Goal: Contribute content: Add original content to the website for others to see

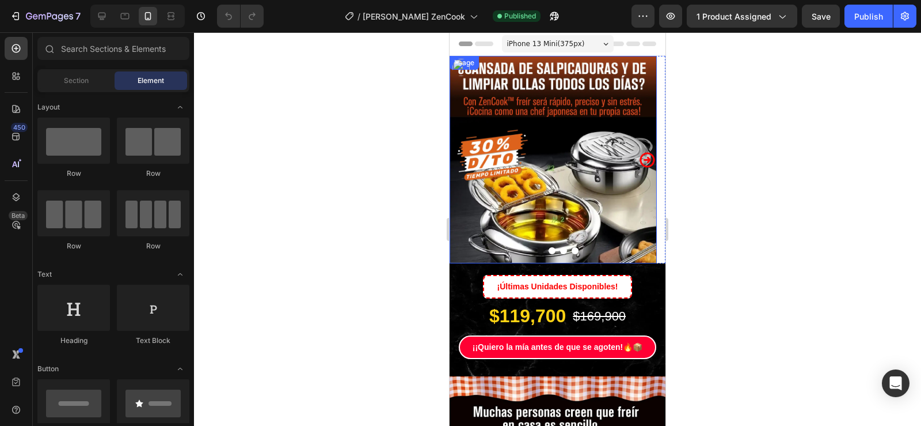
click at [522, 138] on img at bounding box center [553, 159] width 207 height 207
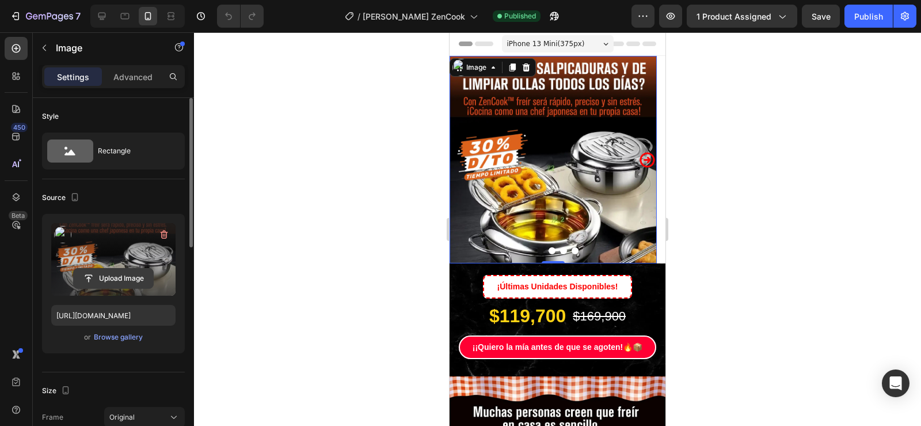
click at [120, 270] on input "file" at bounding box center [113, 278] width 79 height 20
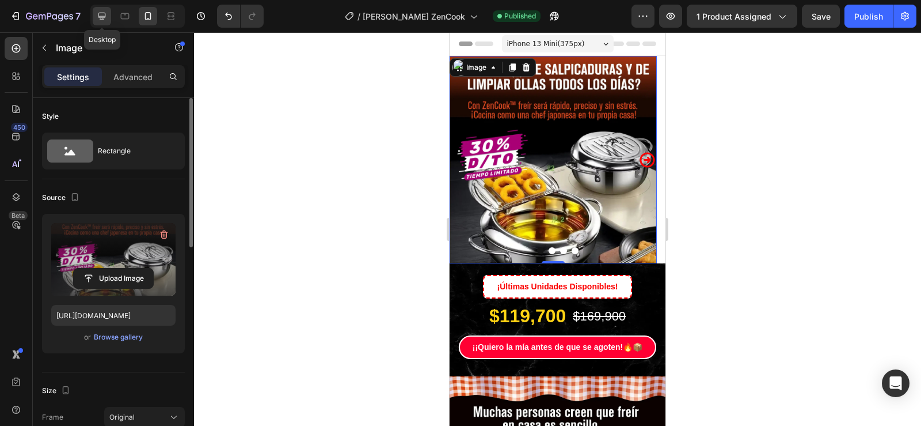
click at [101, 18] on icon at bounding box center [101, 16] width 7 height 7
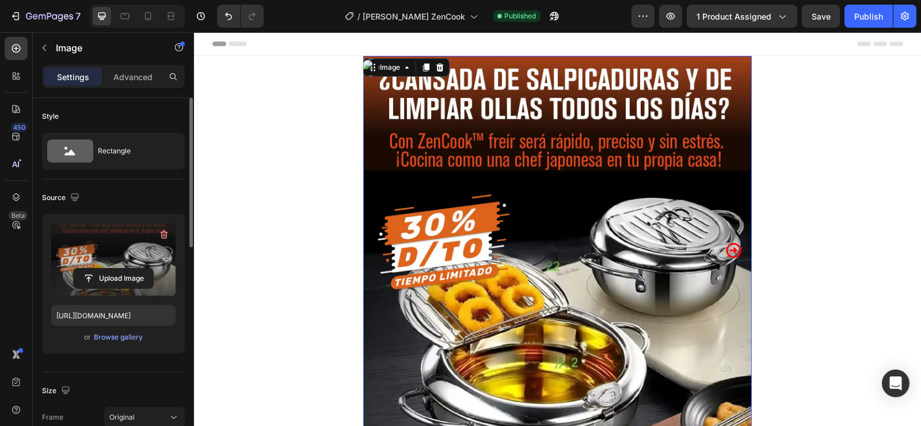
click at [527, 192] on img at bounding box center [557, 250] width 389 height 389
click at [587, 242] on img at bounding box center [557, 250] width 389 height 389
click at [151, 21] on icon at bounding box center [148, 16] width 12 height 12
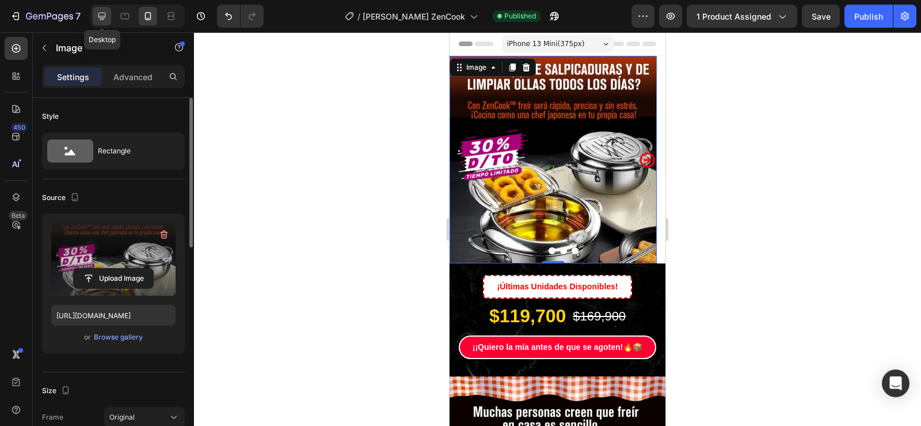
click at [107, 18] on icon at bounding box center [102, 16] width 12 height 12
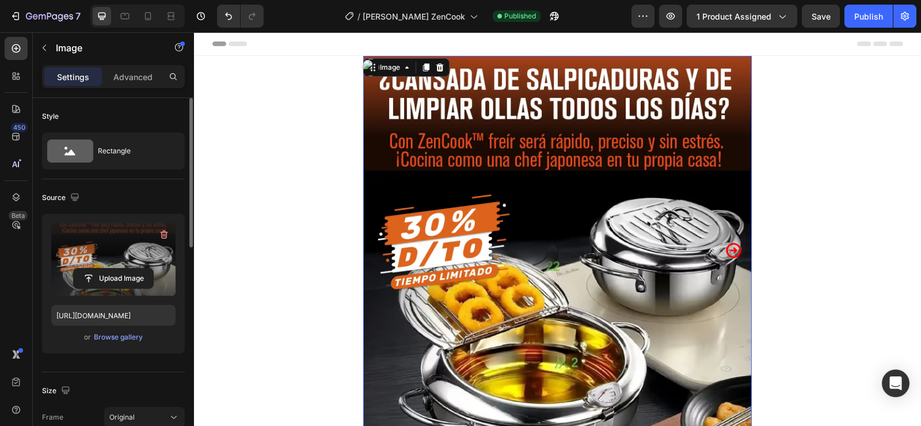
click at [483, 160] on img at bounding box center [557, 250] width 389 height 389
click at [123, 272] on input "file" at bounding box center [113, 278] width 79 height 20
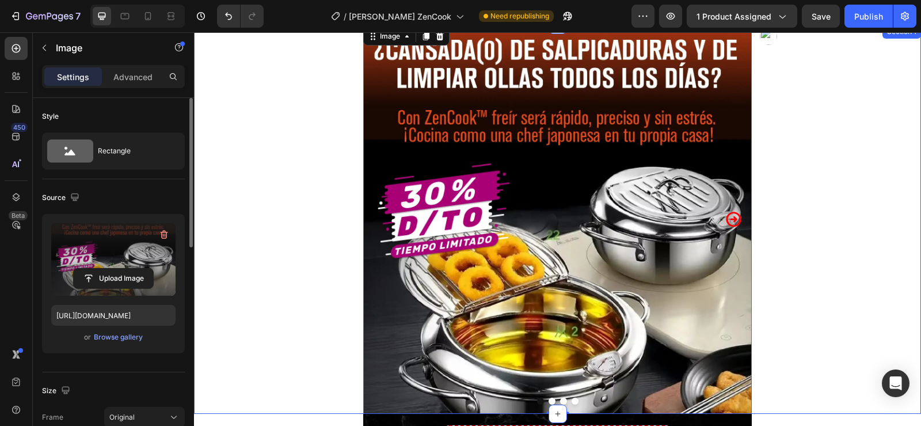
scroll to position [58, 0]
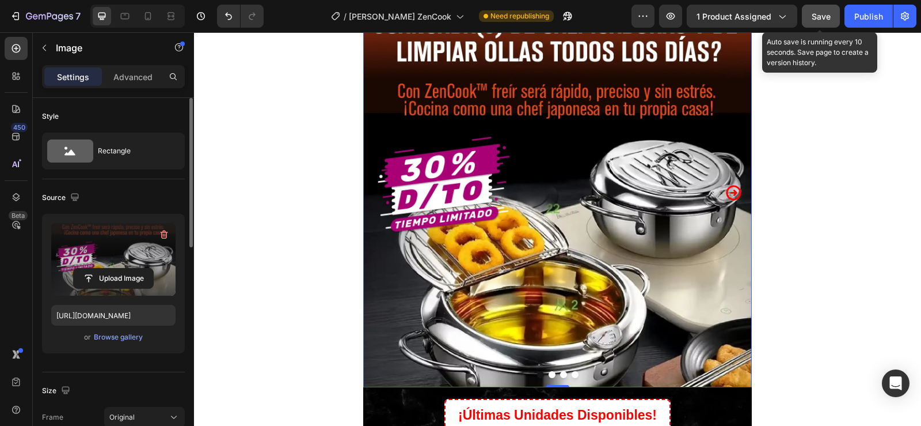
click at [820, 19] on span "Save" at bounding box center [821, 17] width 19 height 10
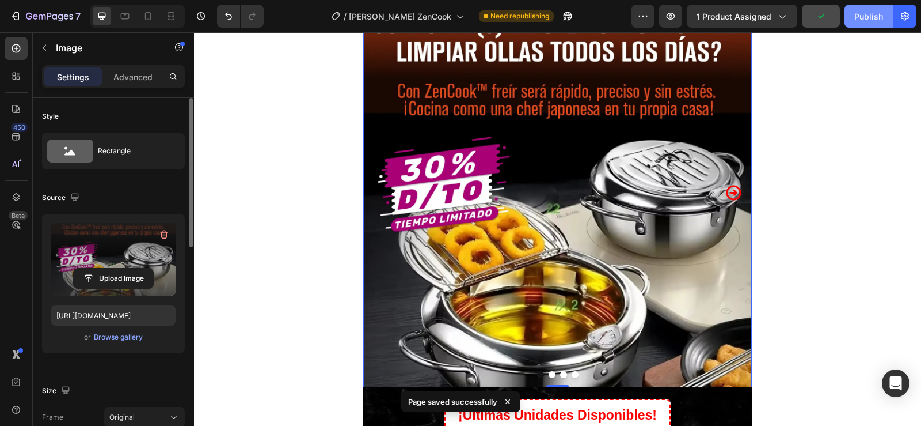
click at [868, 25] on button "Publish" at bounding box center [869, 16] width 48 height 23
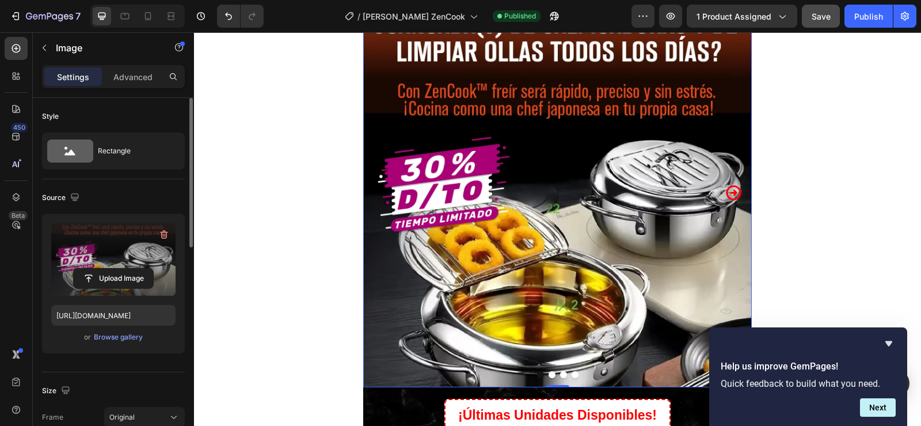
click at [475, 162] on img at bounding box center [557, 192] width 389 height 389
click at [121, 248] on label at bounding box center [113, 259] width 124 height 73
click at [121, 268] on input "file" at bounding box center [113, 278] width 79 height 20
click at [150, 9] on div at bounding box center [148, 16] width 18 height 18
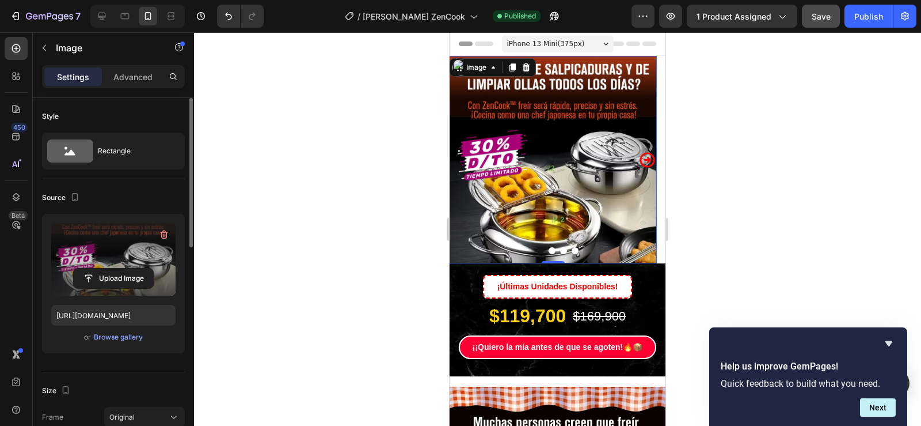
click at [471, 145] on img at bounding box center [553, 159] width 207 height 207
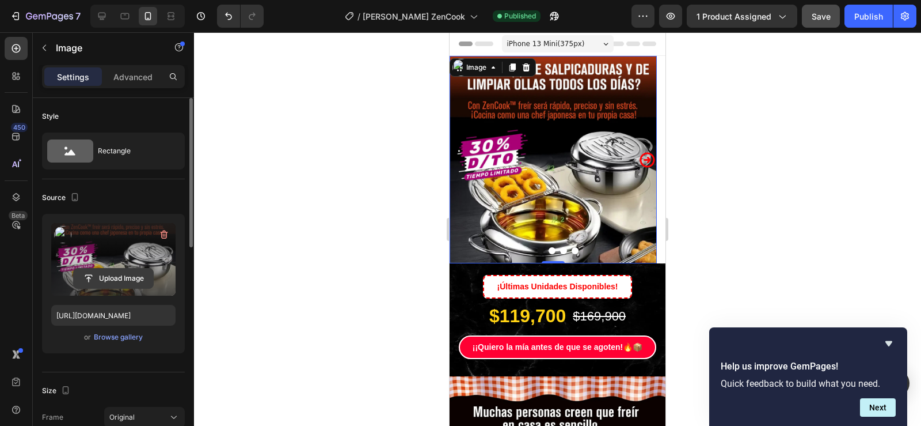
click at [117, 269] on input "file" at bounding box center [113, 278] width 79 height 20
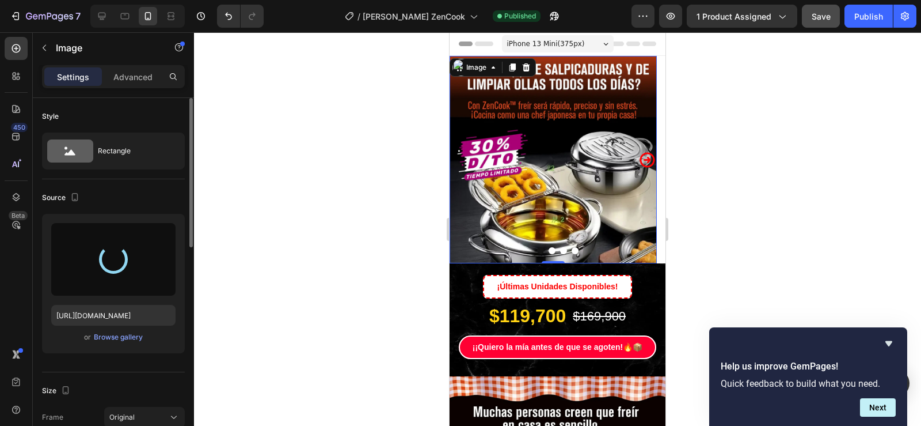
type input "[URL][DOMAIN_NAME]"
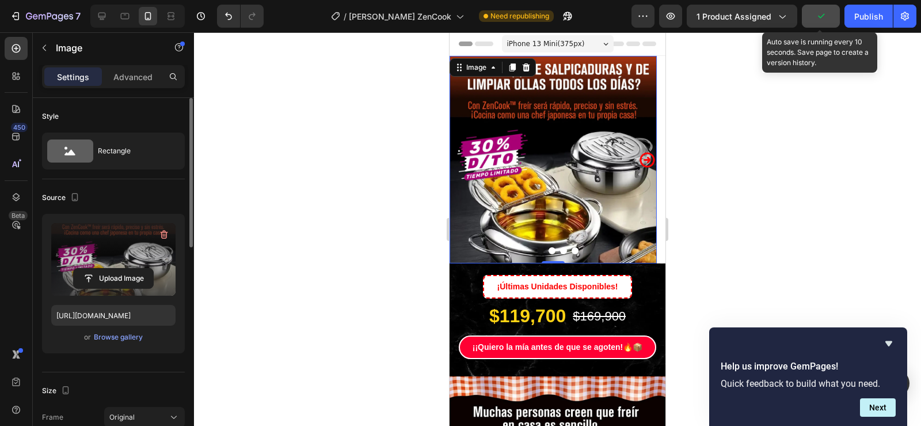
click at [816, 16] on icon "button" at bounding box center [822, 16] width 12 height 12
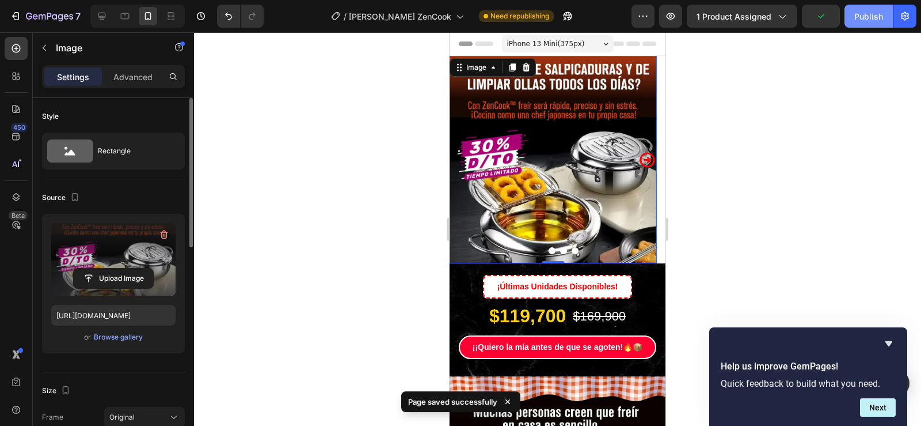
click at [877, 21] on div "Publish" at bounding box center [869, 16] width 29 height 12
